Goal: Information Seeking & Learning: Learn about a topic

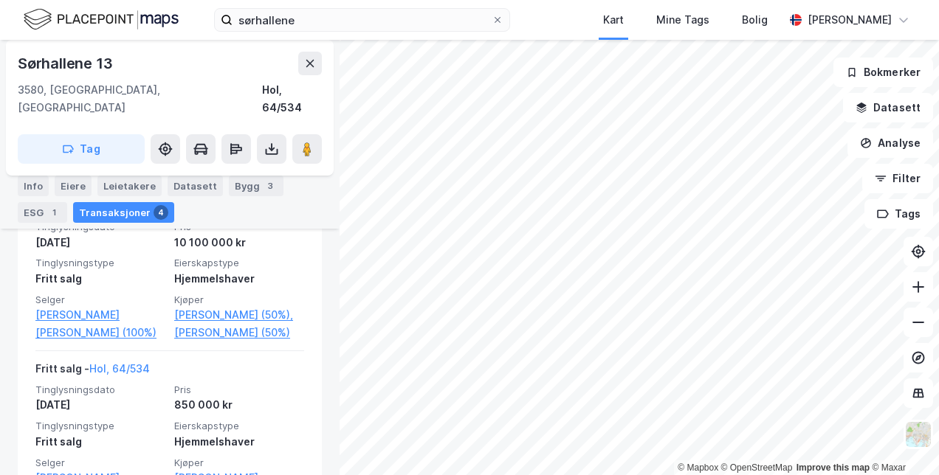
scroll to position [427, 0]
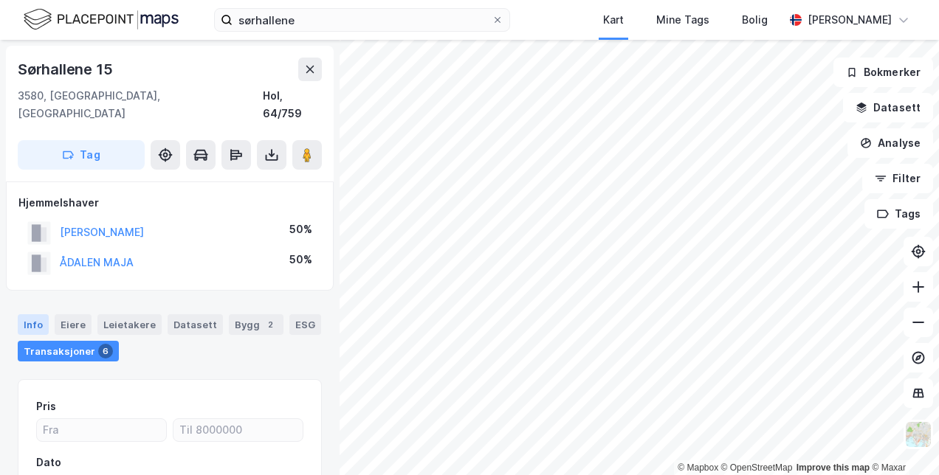
click at [30, 315] on div "Info" at bounding box center [33, 325] width 31 height 21
